Goal: Information Seeking & Learning: Learn about a topic

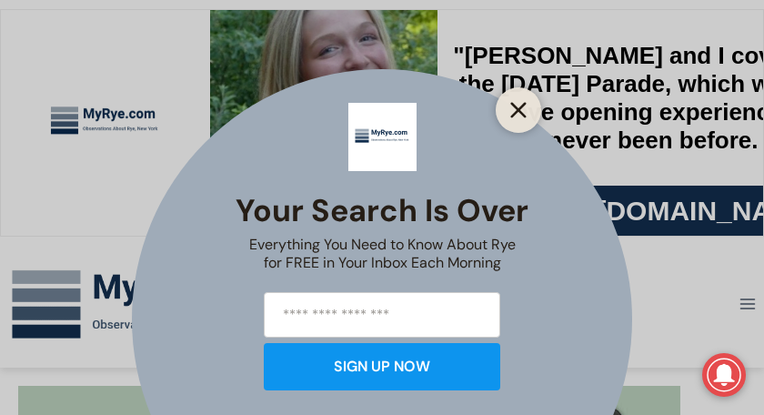
click at [518, 105] on icon "Close" at bounding box center [518, 110] width 16 height 16
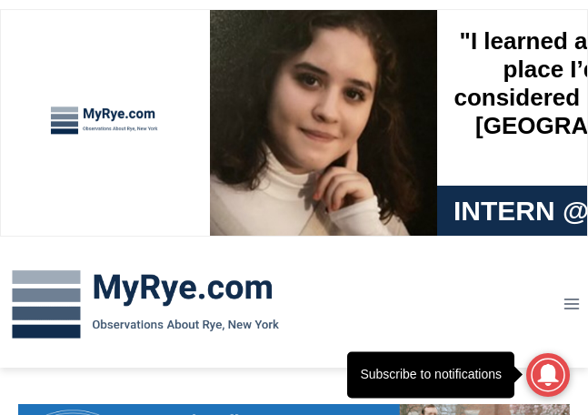
drag, startPoint x: 406, startPoint y: 310, endPoint x: 352, endPoint y: 276, distance: 64.1
click at [365, 280] on div at bounding box center [211, 303] width 423 height 127
drag, startPoint x: 232, startPoint y: 8, endPoint x: 238, endPoint y: 1, distance: 9.7
click at [237, 5] on span at bounding box center [294, 120] width 588 height 240
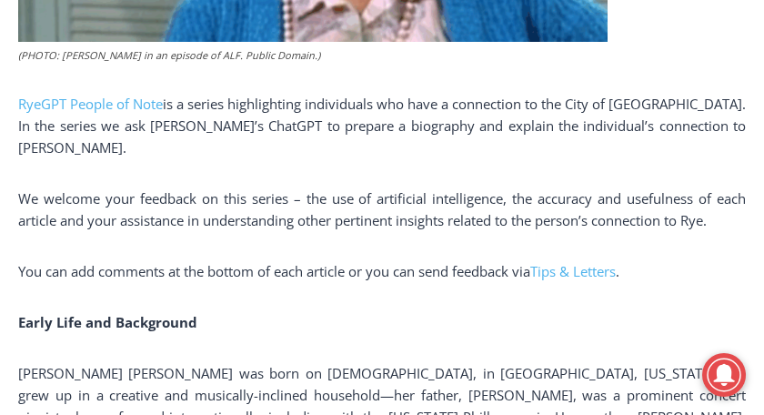
scroll to position [931, 0]
